Goal: Task Accomplishment & Management: Use online tool/utility

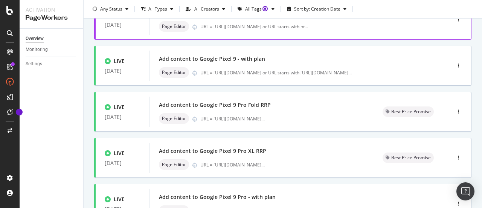
scroll to position [115, 0]
click at [458, 155] on icon "button" at bounding box center [458, 157] width 1 height 5
click at [448, 92] on div "Edit" at bounding box center [440, 92] width 35 height 9
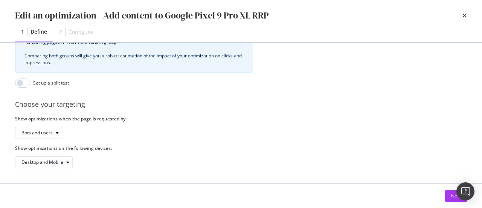
scroll to position [335, 0]
click at [452, 200] on div "Next" at bounding box center [456, 195] width 10 height 11
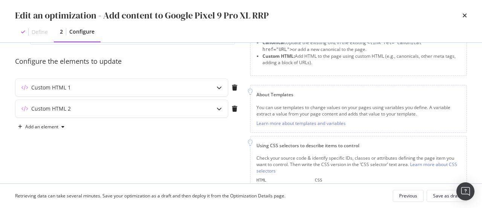
scroll to position [58, 0]
click at [180, 106] on div "Custom HTML 2" at bounding box center [106, 109] width 183 height 8
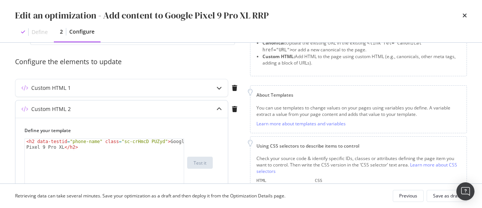
scroll to position [70, 0]
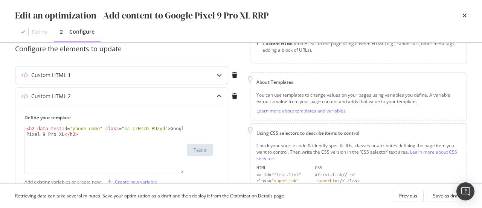
click at [178, 72] on div "Custom HTML 1" at bounding box center [106, 75] width 183 height 8
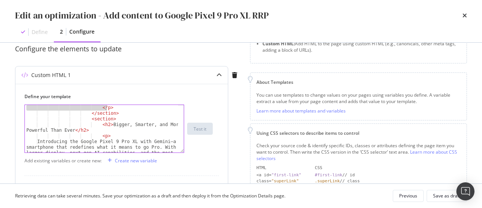
scroll to position [102, 0]
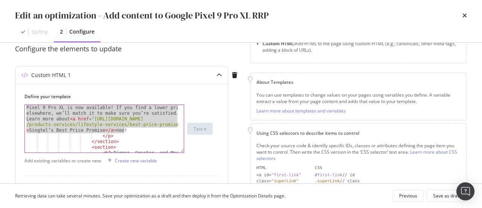
drag, startPoint x: 94, startPoint y: 120, endPoint x: 124, endPoint y: 130, distance: 31.9
click at [124, 130] on div "Singtel ensures you’re getting great value on popular mobile phones in [GEOGRAP…" at bounding box center [102, 142] width 154 height 99
type textarea "<p> Singtel ensures you’re getting great value on popular mobile phones in [GEO…"
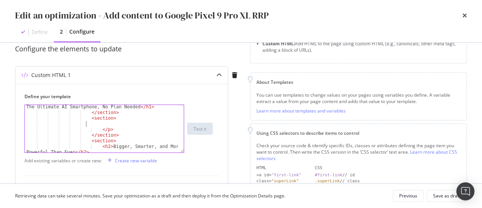
scroll to position [57, 0]
drag, startPoint x: 114, startPoint y: 131, endPoint x: 95, endPoint y: 127, distance: 19.1
click at [95, 127] on div "< h1 style = "font-size: 26px; font -weight: 700;" > Get the Google Pixel 9 Pro…" at bounding box center [102, 128] width 154 height 70
type textarea "</p>"
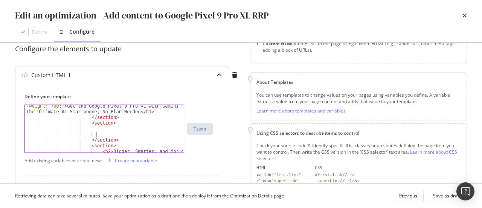
scroll to position [52, 0]
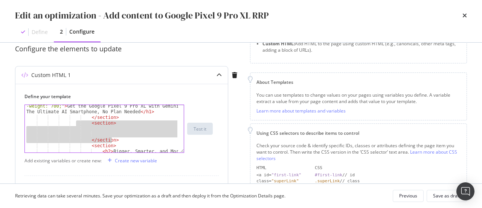
drag, startPoint x: 84, startPoint y: 123, endPoint x: 115, endPoint y: 139, distance: 34.7
click at [115, 139] on div "< h1 style = "font-size: 26px; font -weight: 700;" > Get the Google Pixel 9 Pro…" at bounding box center [102, 136] width 154 height 76
type textarea "</section>"
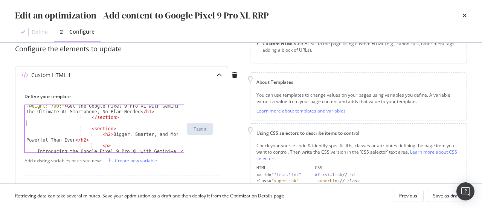
type textarea "</section>"
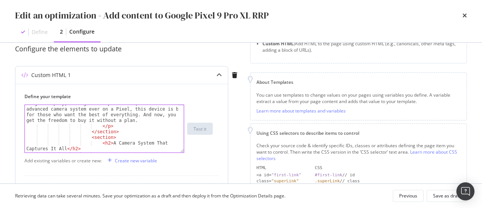
scroll to position [107, 0]
click at [440, 191] on div "Save as draft" at bounding box center [446, 195] width 27 height 11
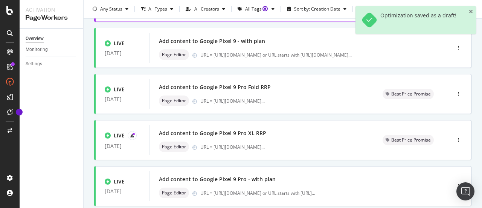
scroll to position [133, 0]
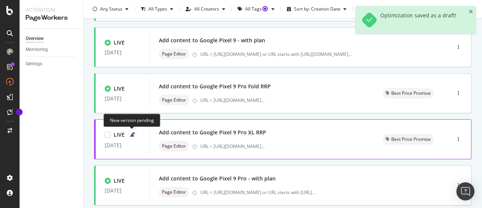
click at [133, 134] on icon at bounding box center [132, 135] width 4 height 4
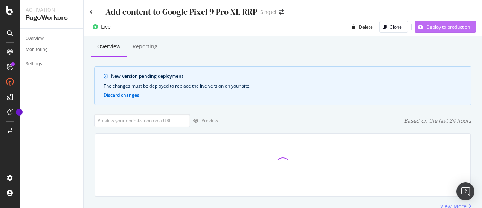
click at [447, 27] on div "Deploy to production" at bounding box center [448, 27] width 44 height 6
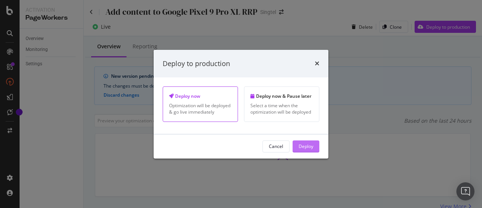
click at [309, 146] on div "Deploy" at bounding box center [306, 146] width 15 height 6
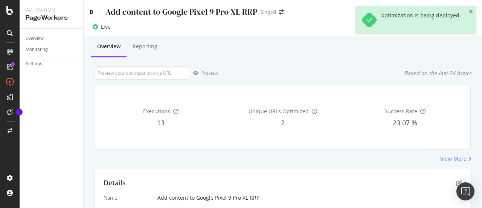
click at [90, 12] on icon at bounding box center [91, 11] width 3 height 5
